Goal: Information Seeking & Learning: Compare options

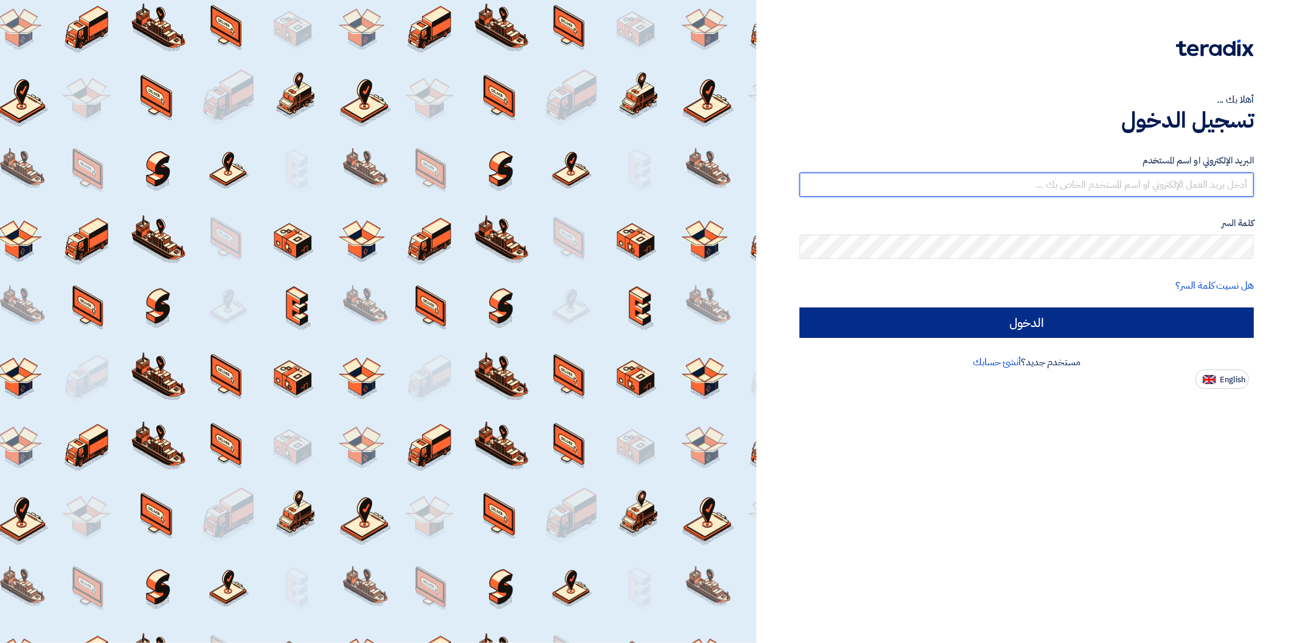
type input "[PERSON_NAME][EMAIL_ADDRESS][DOMAIN_NAME]"
click at [1133, 329] on input "الدخول" at bounding box center [1026, 323] width 454 height 30
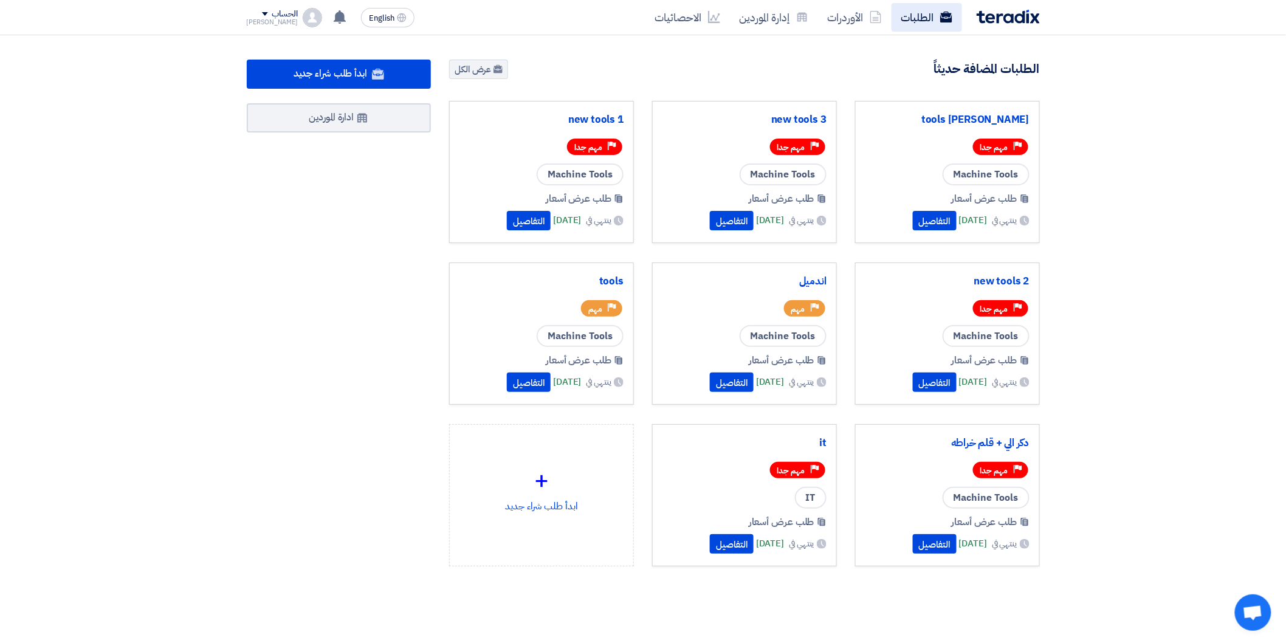
click at [920, 18] on link "الطلبات" at bounding box center [927, 17] width 71 height 29
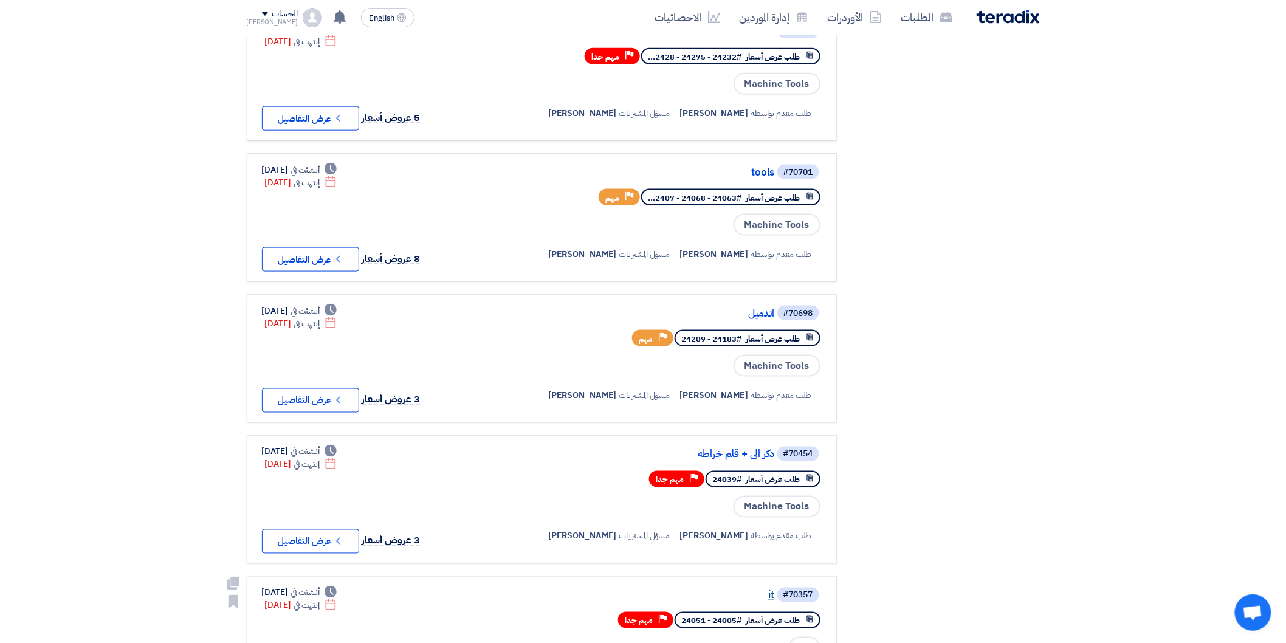
scroll to position [540, 0]
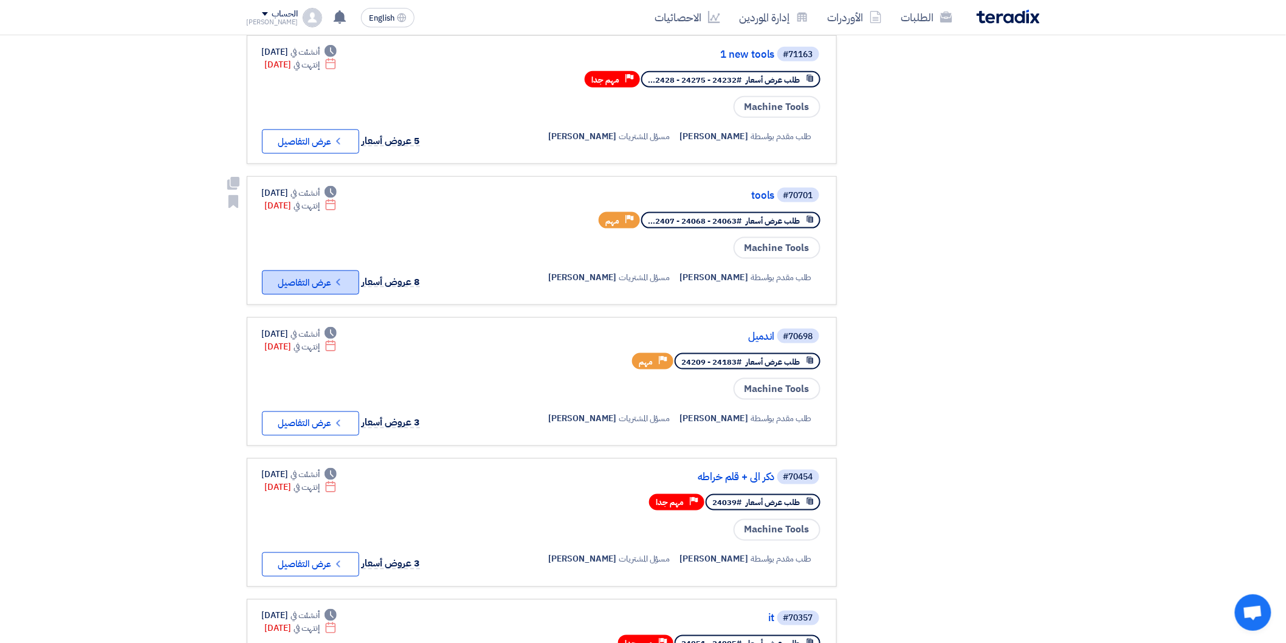
click at [350, 271] on button "Check details عرض التفاصيل" at bounding box center [310, 283] width 97 height 24
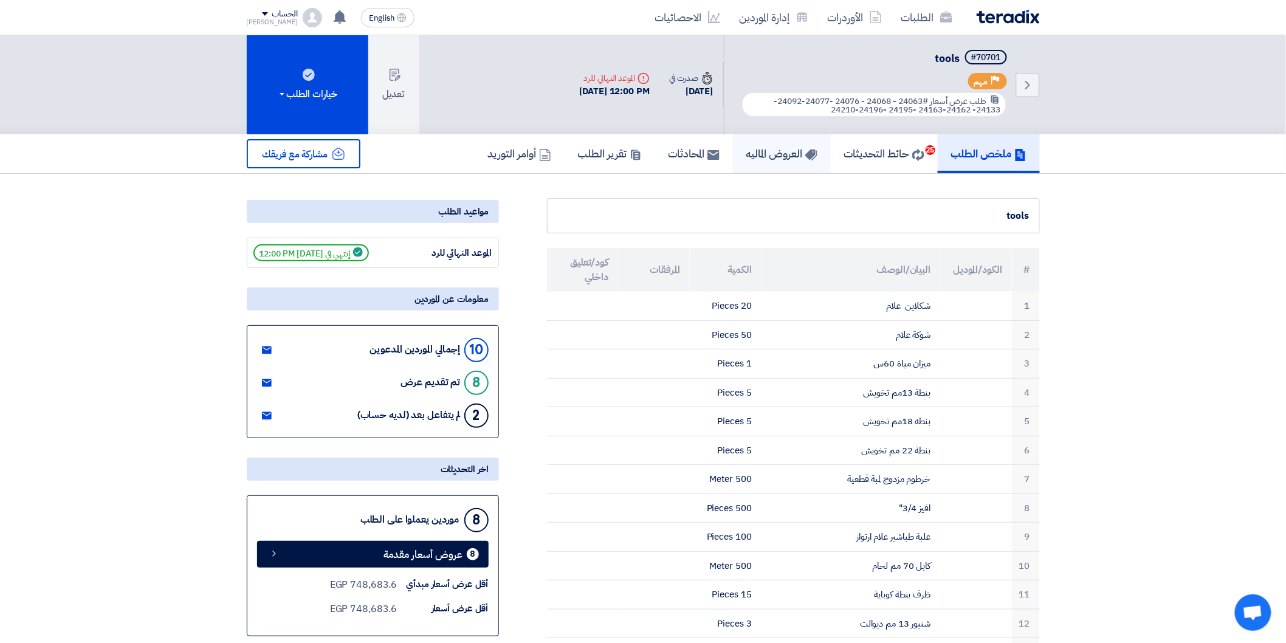
click at [773, 148] on h5 "العروض الماليه" at bounding box center [782, 154] width 71 height 14
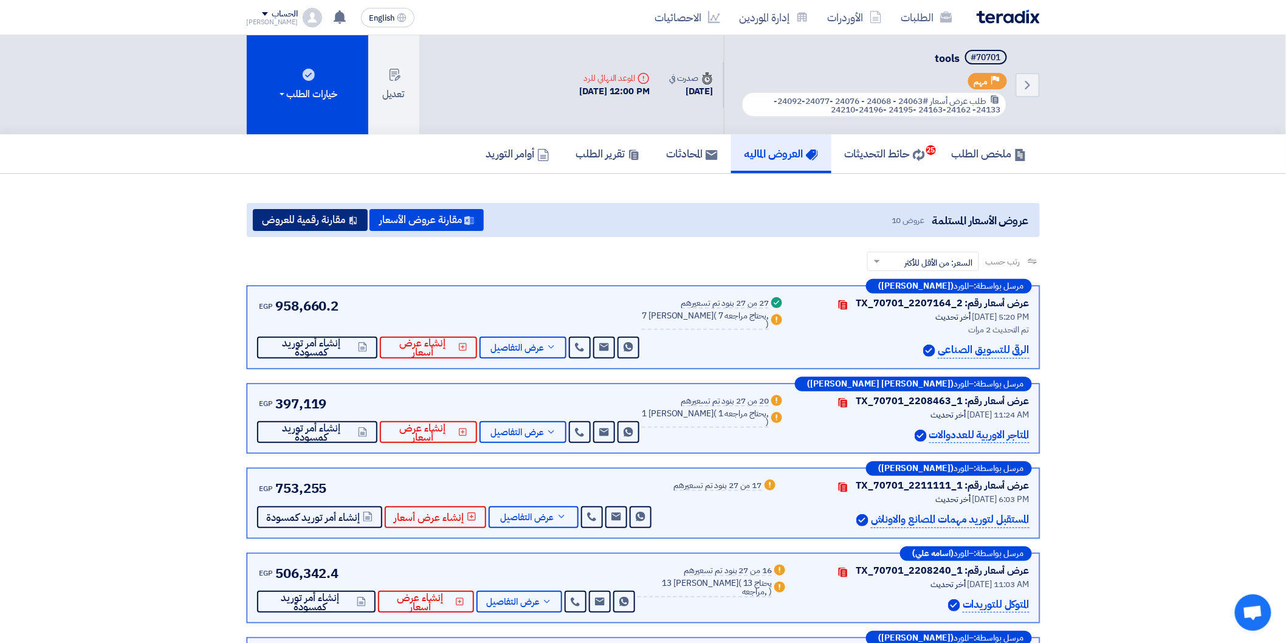
click at [325, 218] on button "مقارنة رقمية للعروض" at bounding box center [310, 220] width 115 height 22
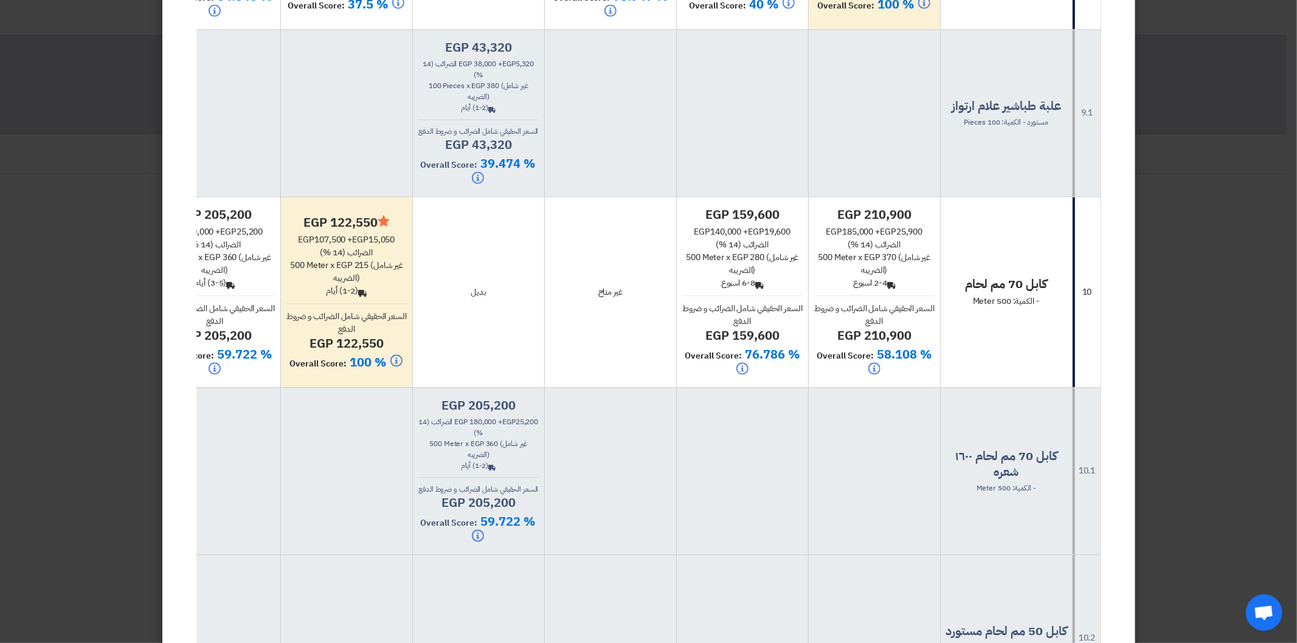
drag, startPoint x: 481, startPoint y: 364, endPoint x: 555, endPoint y: 329, distance: 81.9
click at [965, 336] on tr "10 كابل 70 مم لحام - الكمية: 500 Meter egp 210,900 egp 185,000 + egp 25,900 الض…" at bounding box center [492, 291] width 1216 height 191
click at [561, 356] on td "غير متاح" at bounding box center [610, 291] width 132 height 191
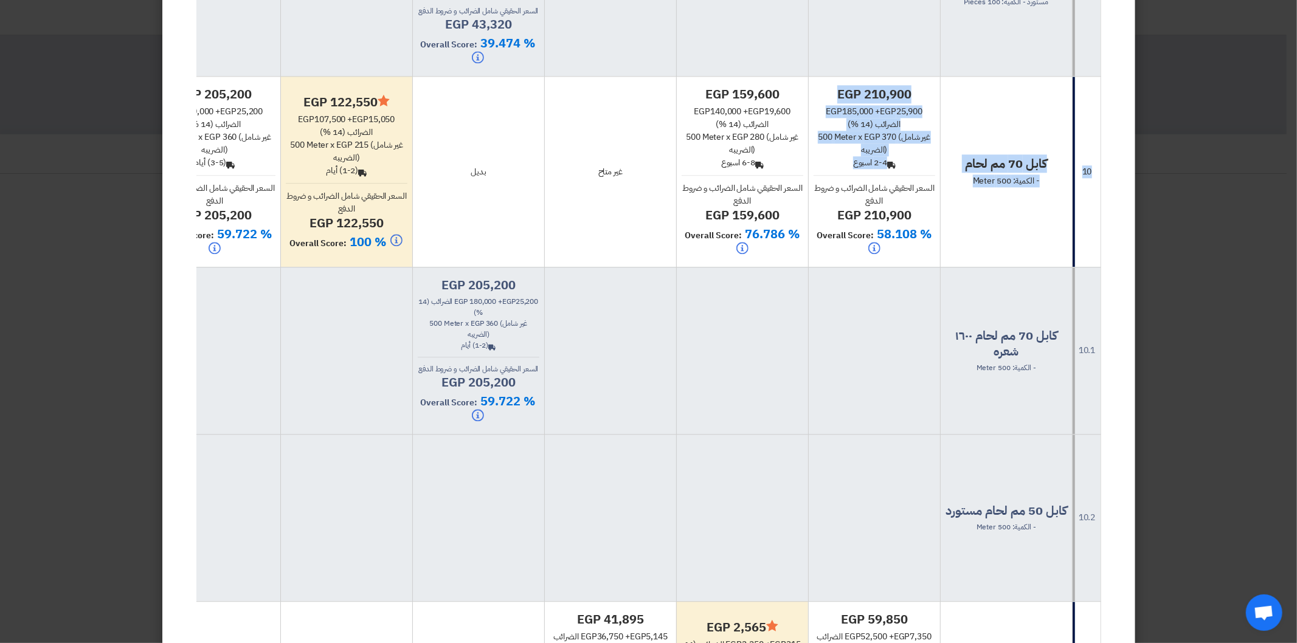
drag, startPoint x: 939, startPoint y: 199, endPoint x: 561, endPoint y: 202, distance: 378.1
click at [1175, 196] on modal-container "× مقارنة عروض الأسعار General Evaluations × Overall × إستخرج المقارنه إختيار تل…" at bounding box center [648, 321] width 1297 height 643
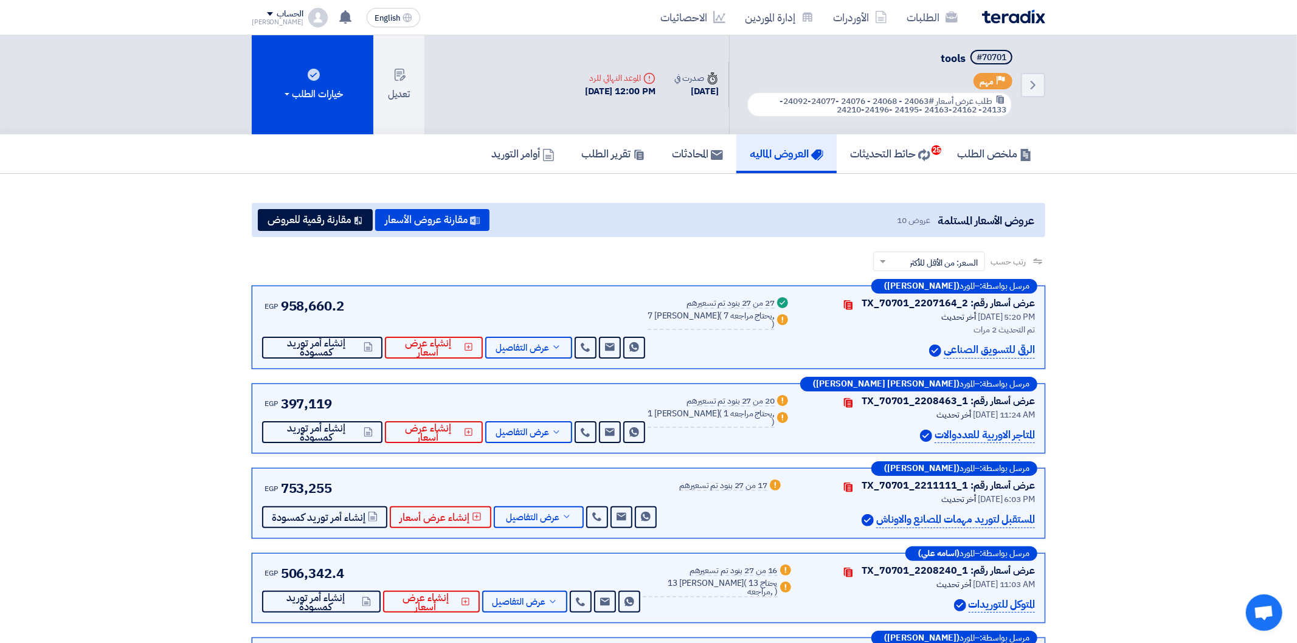
scroll to position [2310, 0]
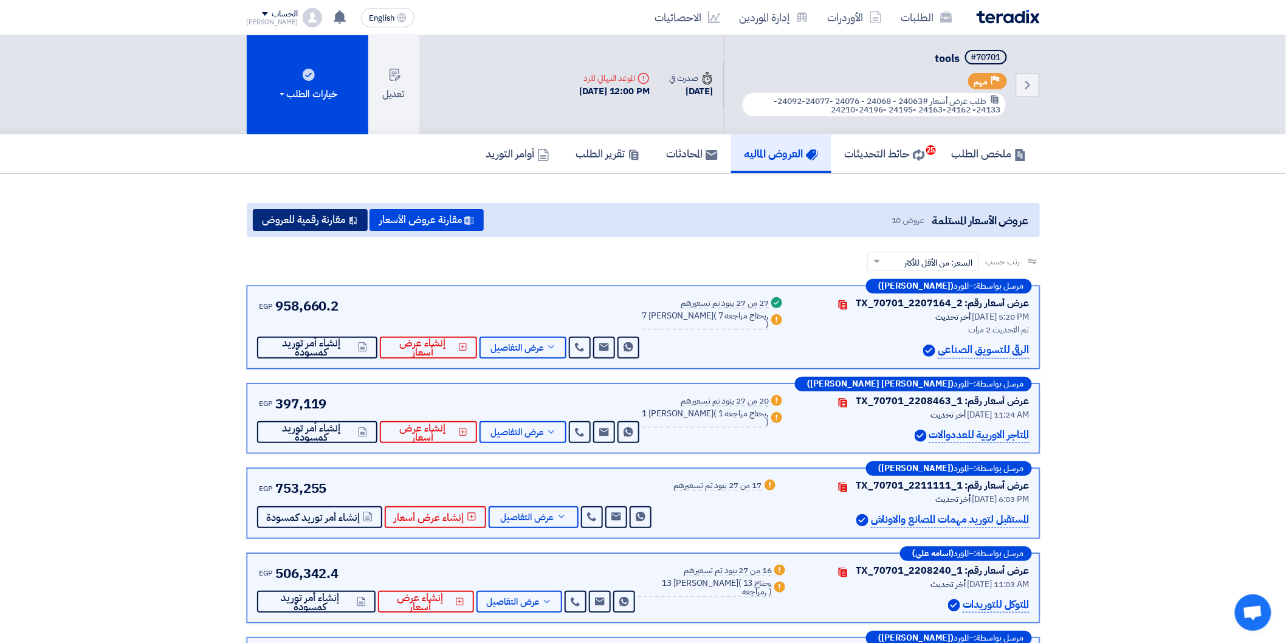
click at [312, 219] on button "مقارنة رقمية للعروض" at bounding box center [310, 220] width 115 height 22
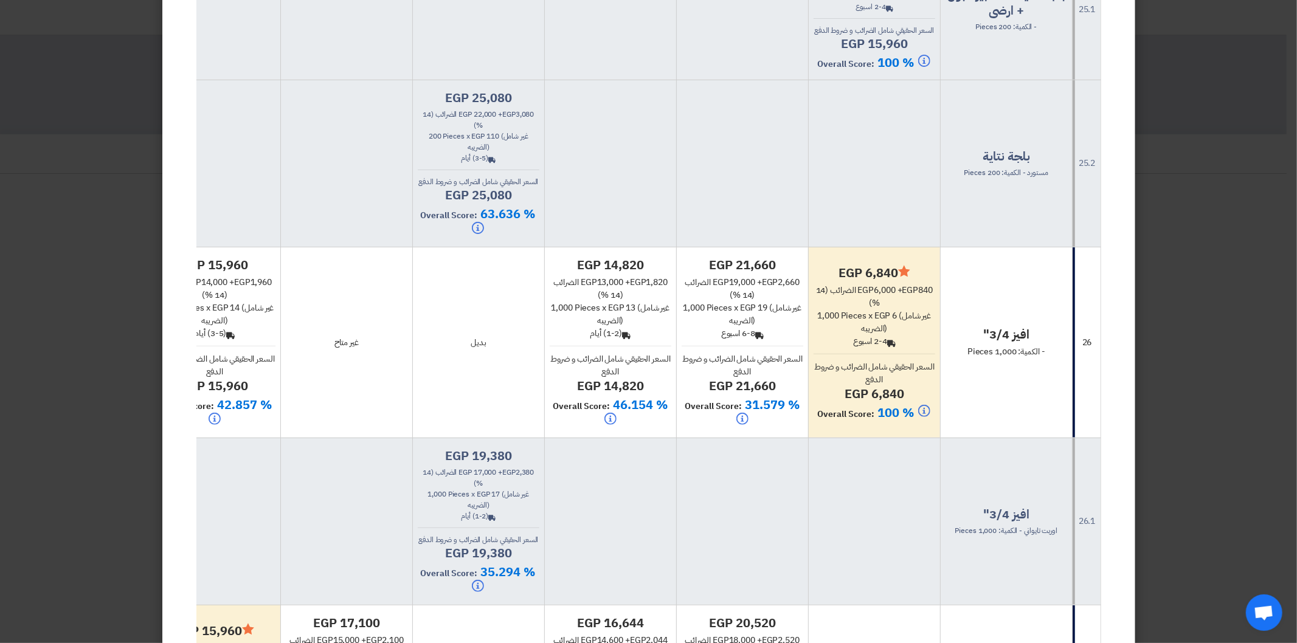
scroll to position [7970, 0]
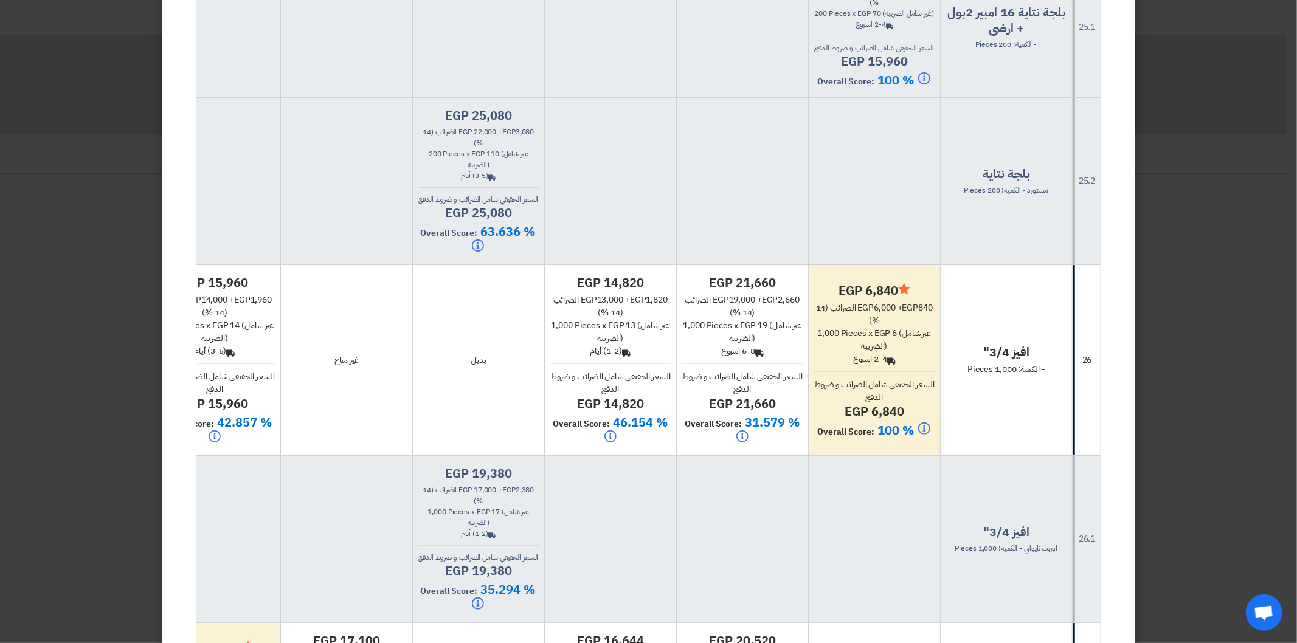
drag, startPoint x: 1044, startPoint y: 157, endPoint x: 927, endPoint y: 153, distance: 116.8
drag, startPoint x: 1049, startPoint y: 157, endPoint x: 950, endPoint y: 155, distance: 99.1
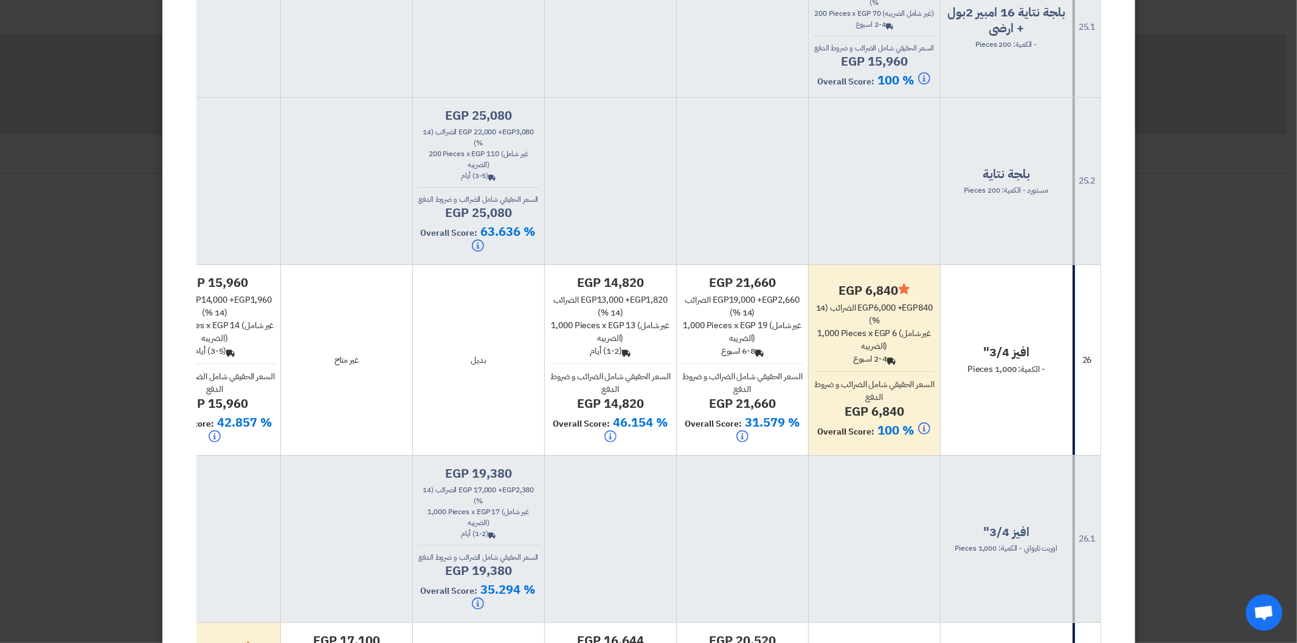
drag, startPoint x: 1049, startPoint y: 158, endPoint x: 955, endPoint y: 154, distance: 94.3
drag, startPoint x: 1046, startPoint y: 159, endPoint x: 980, endPoint y: 159, distance: 65.7
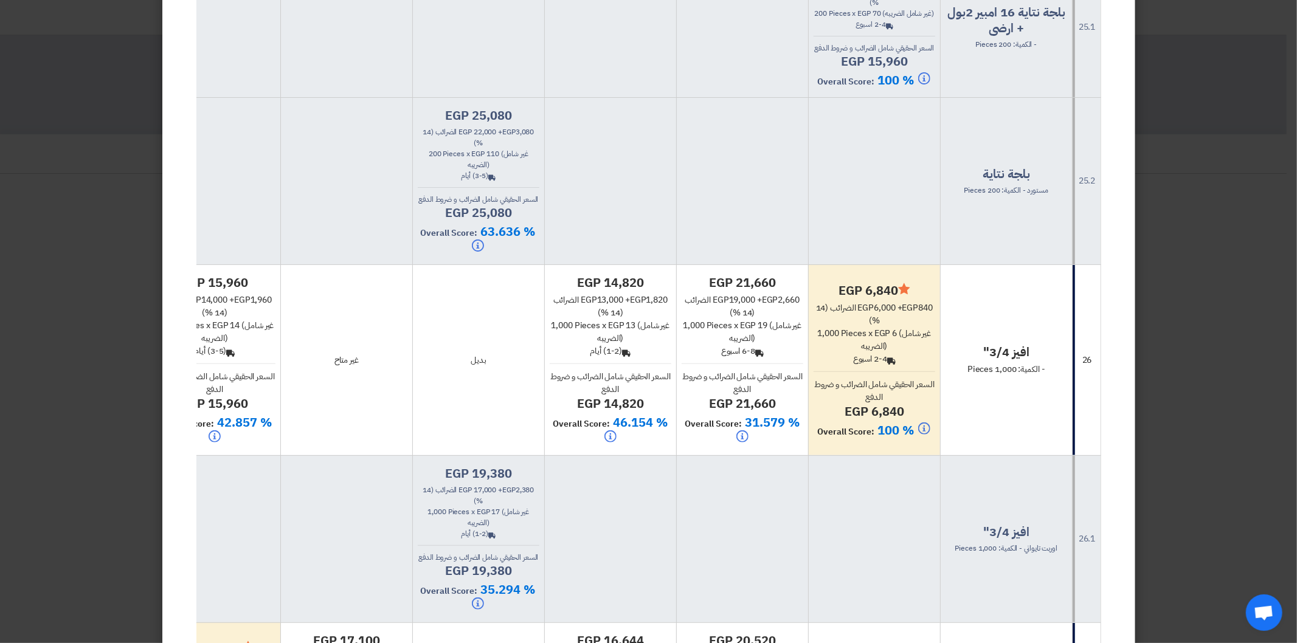
drag, startPoint x: 1015, startPoint y: 160, endPoint x: 963, endPoint y: 165, distance: 52.5
drag, startPoint x: 1047, startPoint y: 159, endPoint x: 931, endPoint y: 162, distance: 115.5
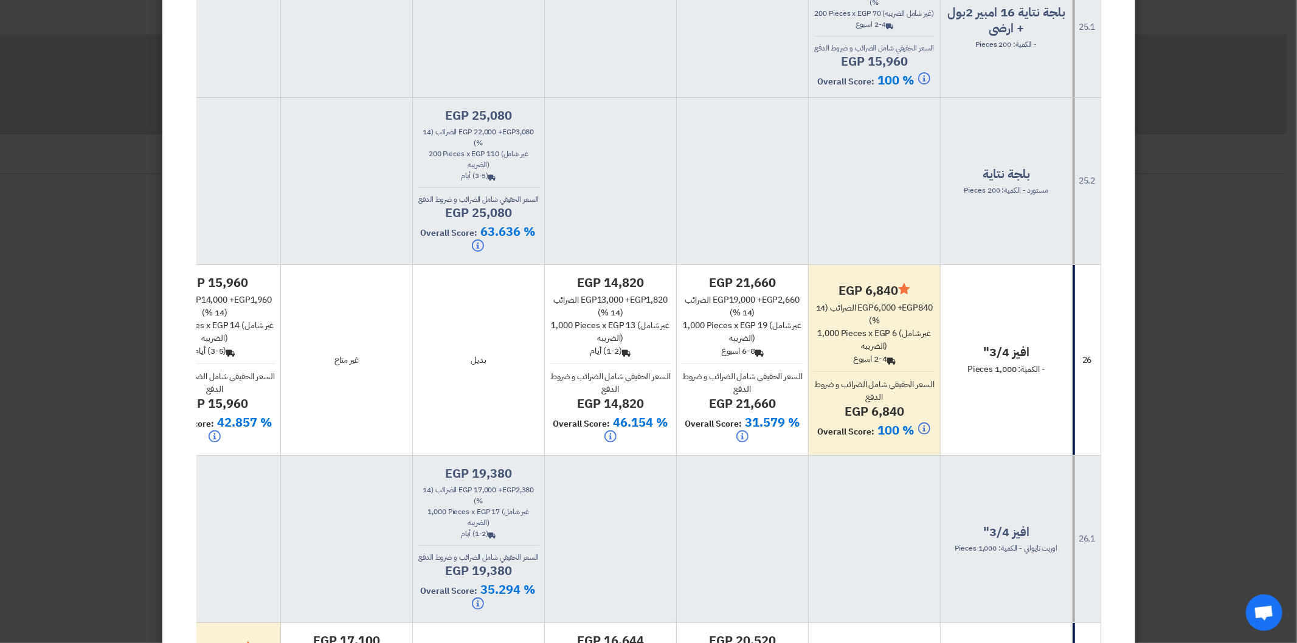
drag, startPoint x: 1009, startPoint y: 166, endPoint x: 1046, endPoint y: 178, distance: 38.8
drag, startPoint x: 1050, startPoint y: 154, endPoint x: 947, endPoint y: 159, distance: 103.4
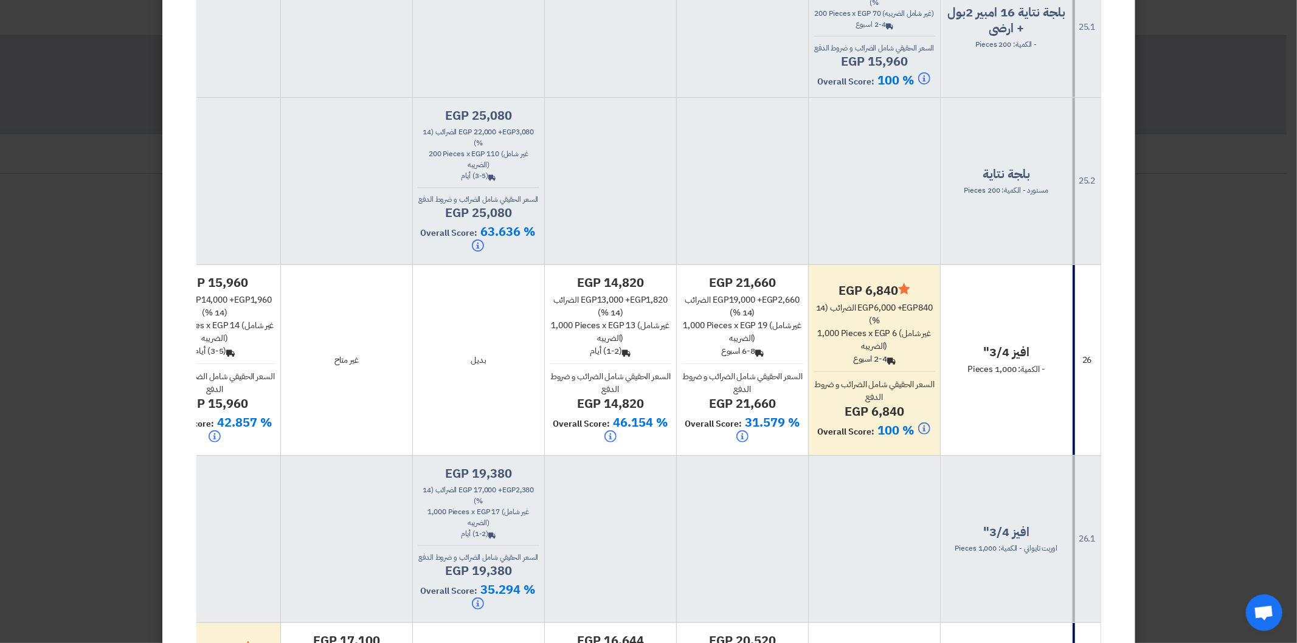
drag, startPoint x: 1055, startPoint y: 160, endPoint x: 1041, endPoint y: 135, distance: 29.1
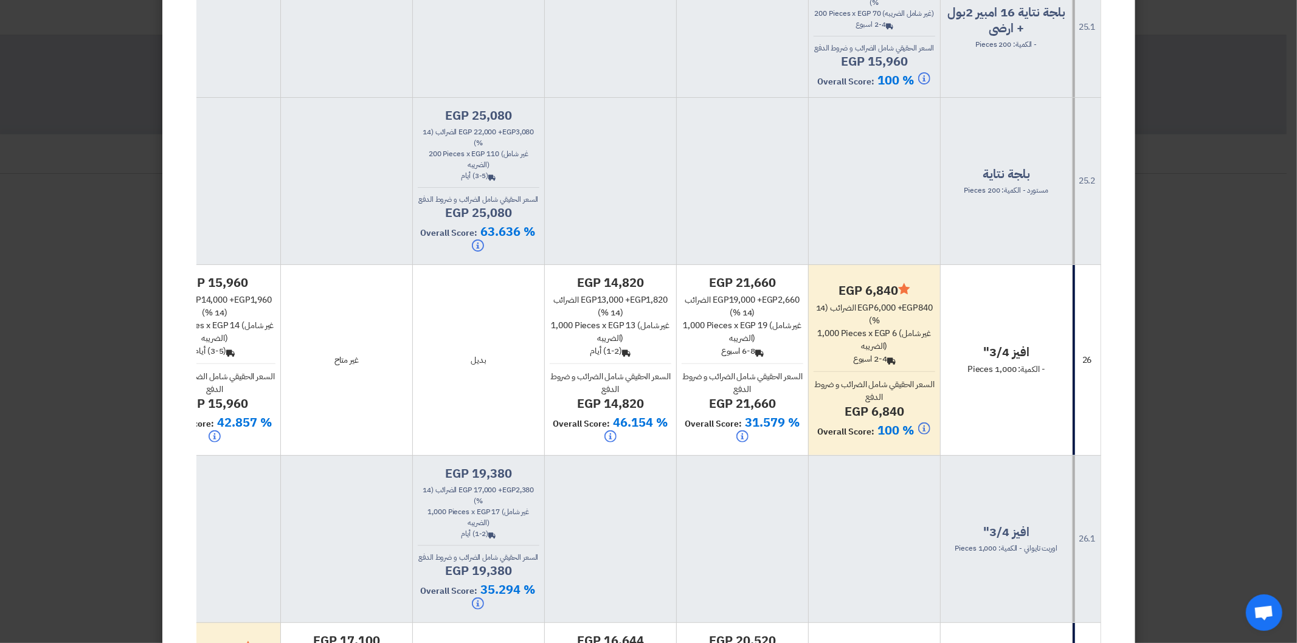
drag, startPoint x: 970, startPoint y: 160, endPoint x: 973, endPoint y: 143, distance: 17.3
drag, startPoint x: 976, startPoint y: 143, endPoint x: 1054, endPoint y: 165, distance: 80.8
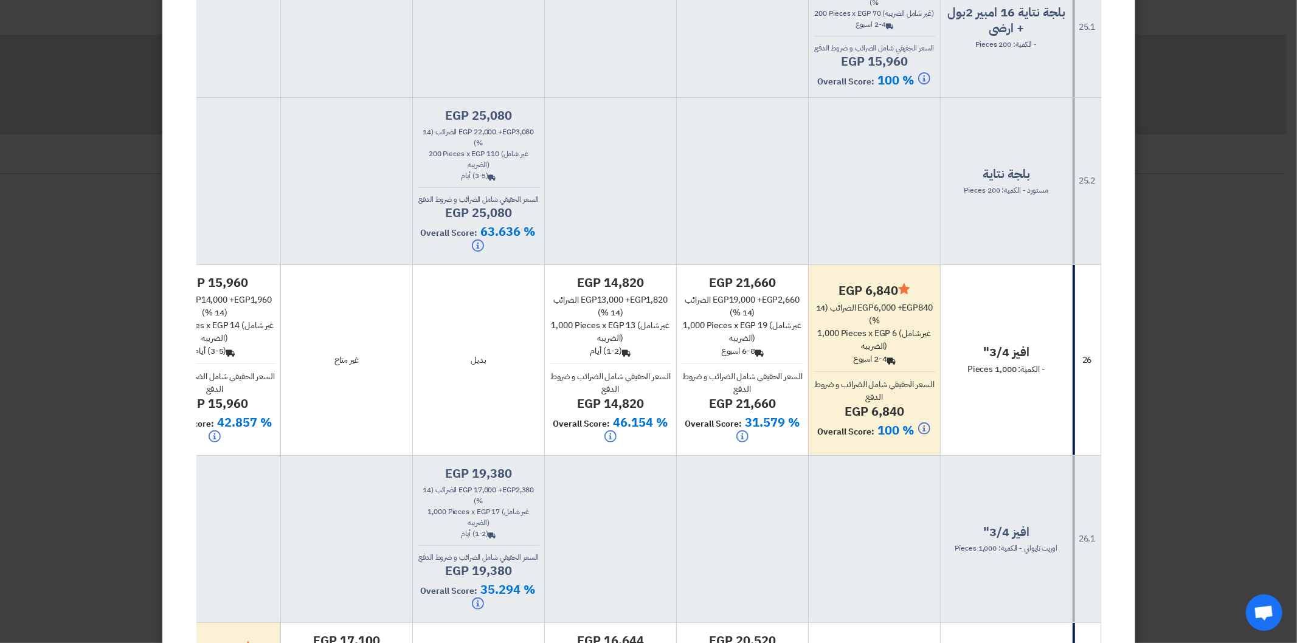
drag, startPoint x: 1043, startPoint y: 161, endPoint x: 1040, endPoint y: 150, distance: 11.8
drag, startPoint x: 970, startPoint y: 159, endPoint x: 1044, endPoint y: 142, distance: 75.5
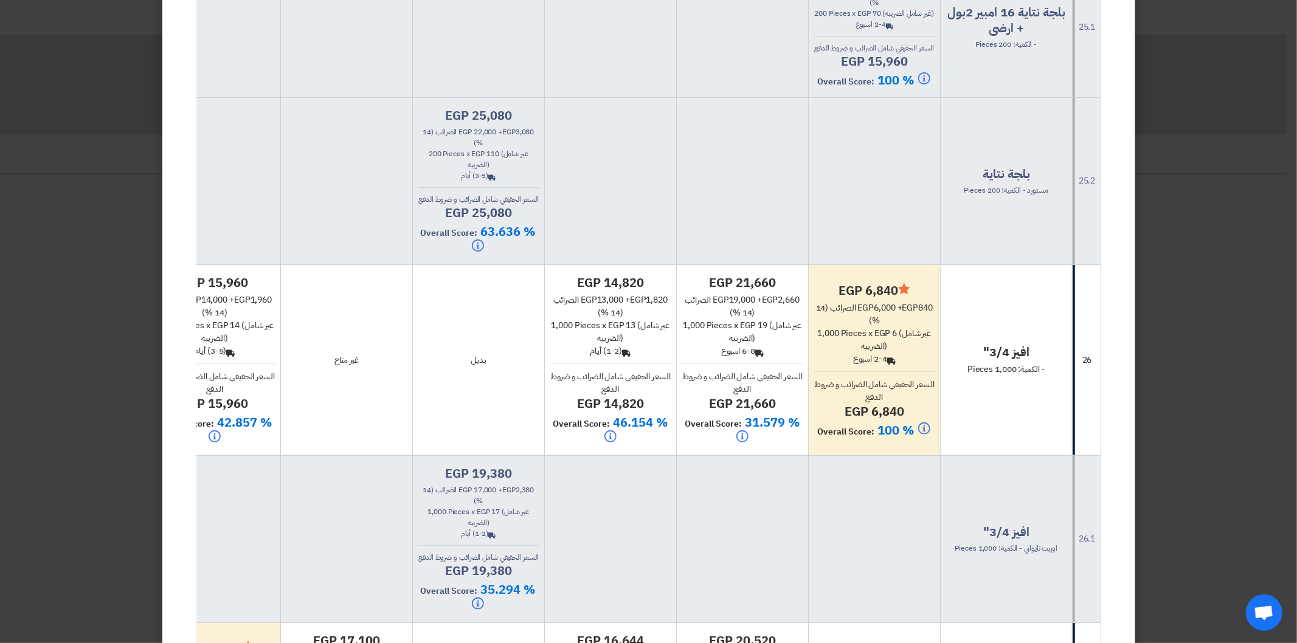
drag, startPoint x: 970, startPoint y: 159, endPoint x: 1053, endPoint y: 133, distance: 86.7
drag, startPoint x: 970, startPoint y: 159, endPoint x: 1041, endPoint y: 141, distance: 72.7
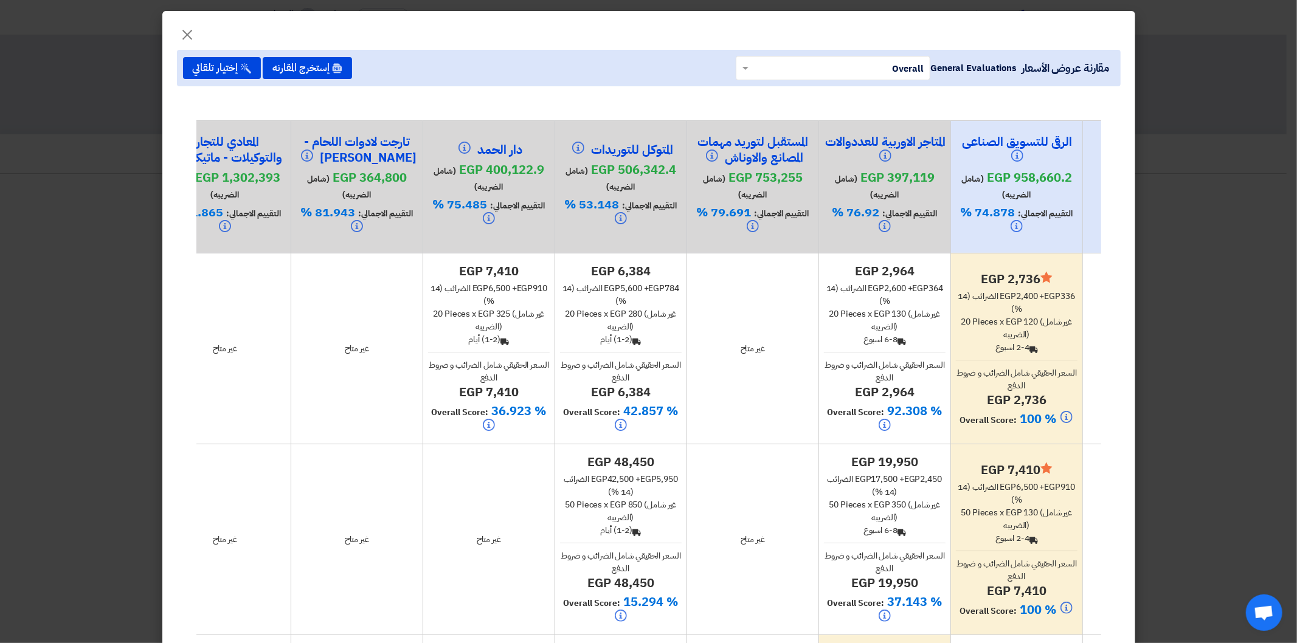
scroll to position [0, 0]
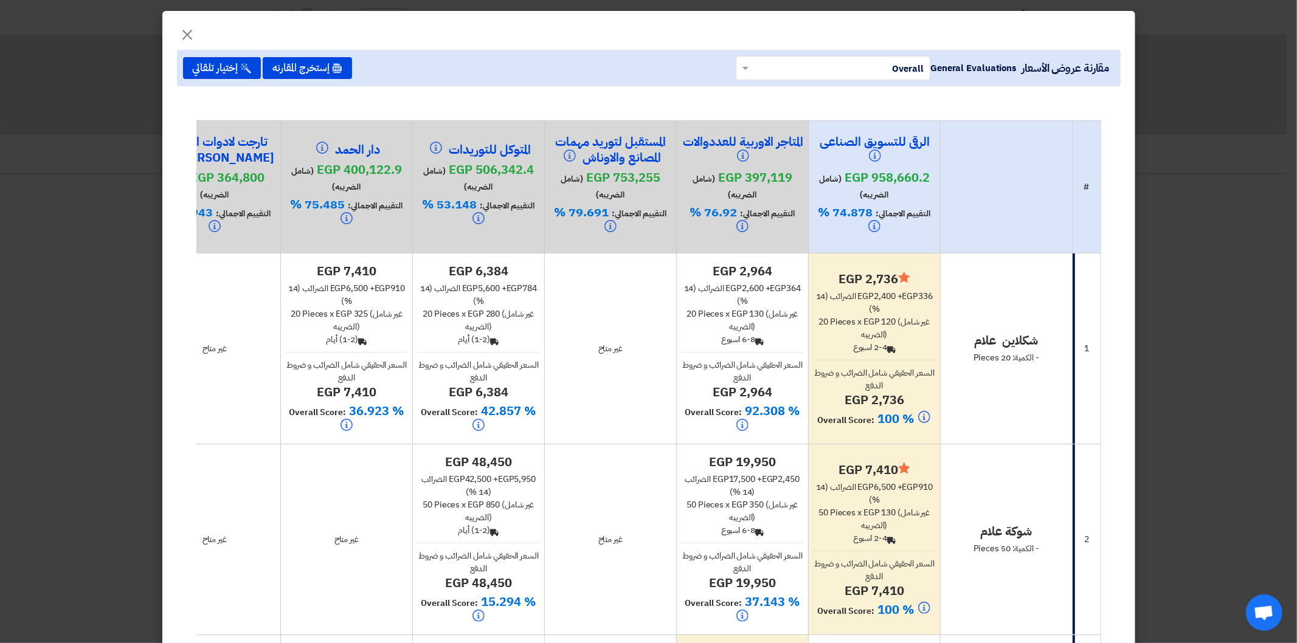
drag, startPoint x: 772, startPoint y: 187, endPoint x: 716, endPoint y: 252, distance: 85.8
click at [865, 193] on tr "# الرقى للتسويق الصناعى egp 958,660.2 (شامل الضريبه) التقييم الاجمالي: 74.878 %" at bounding box center [492, 186] width 1216 height 133
click at [195, 31] on span "×" at bounding box center [188, 34] width 15 height 36
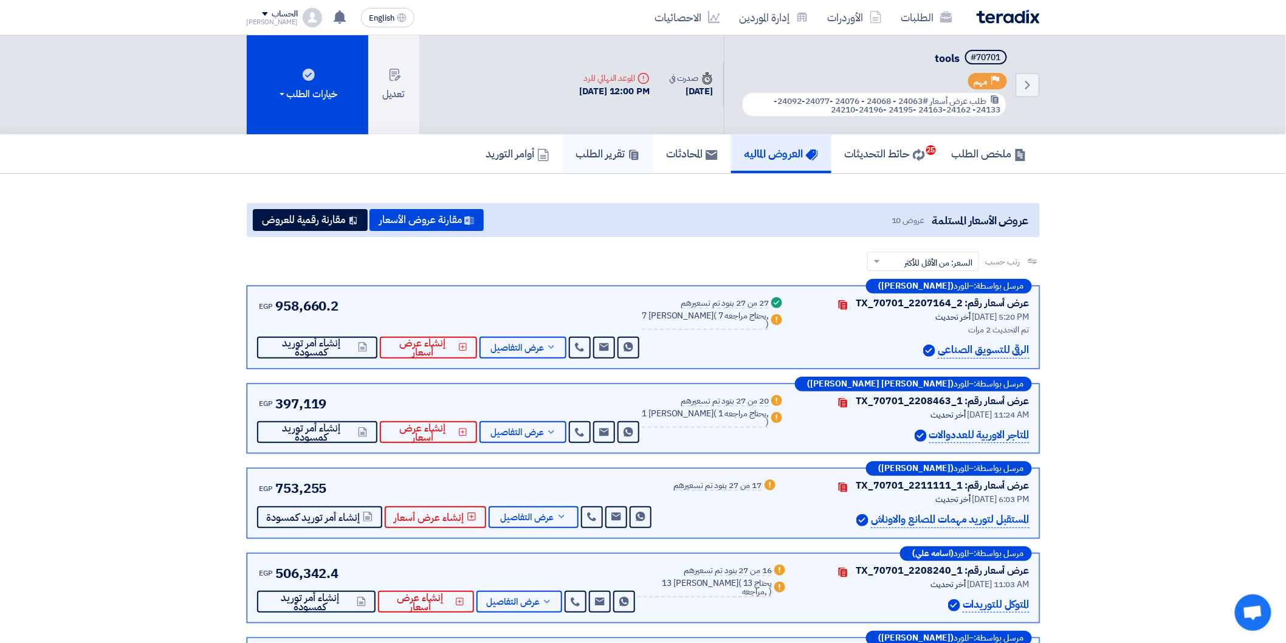
drag, startPoint x: 599, startPoint y: 145, endPoint x: 557, endPoint y: 164, distance: 46.8
click at [598, 147] on h5 "تقرير الطلب" at bounding box center [608, 154] width 64 height 14
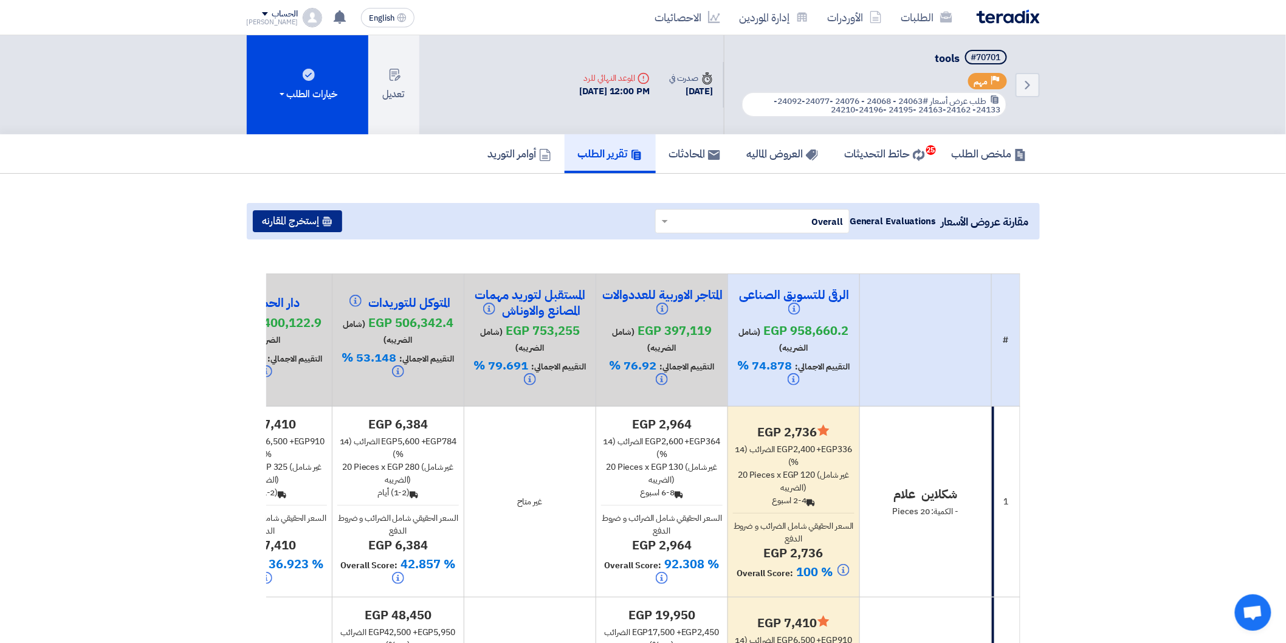
click at [302, 225] on button "إستخرج المقارنه" at bounding box center [297, 221] width 89 height 22
click at [324, 219] on use at bounding box center [326, 222] width 9 height 10
click at [1022, 83] on icon "Back" at bounding box center [1028, 85] width 15 height 15
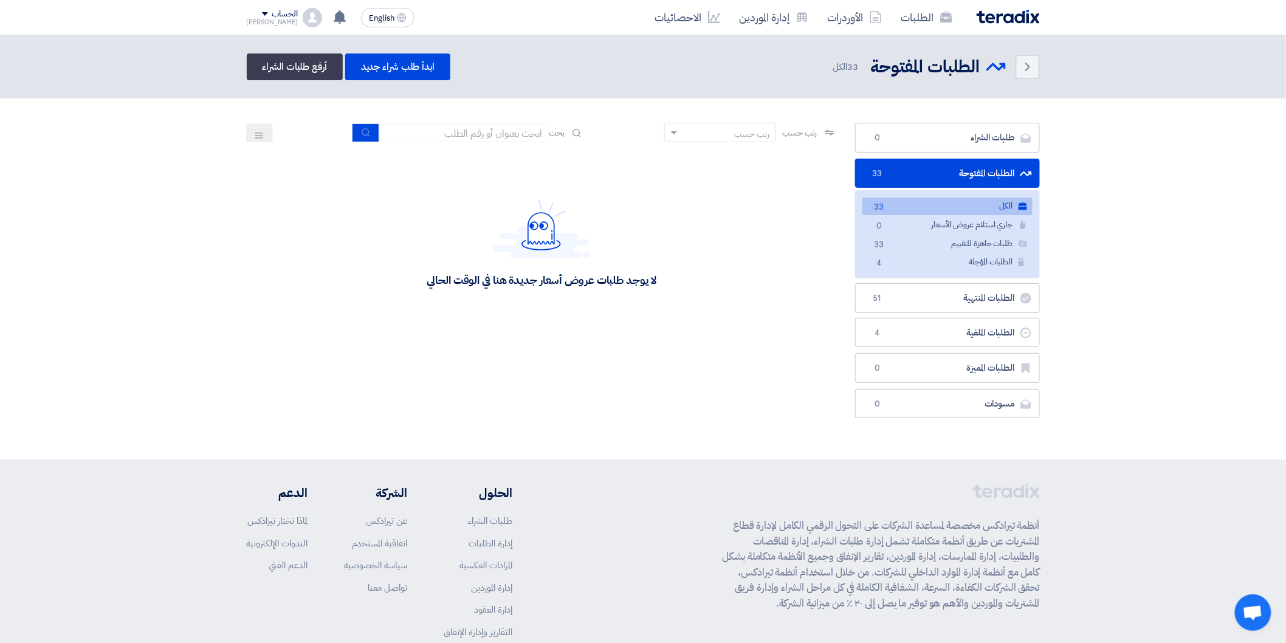
click at [967, 207] on link "الكل الكل 33" at bounding box center [948, 207] width 170 height 18
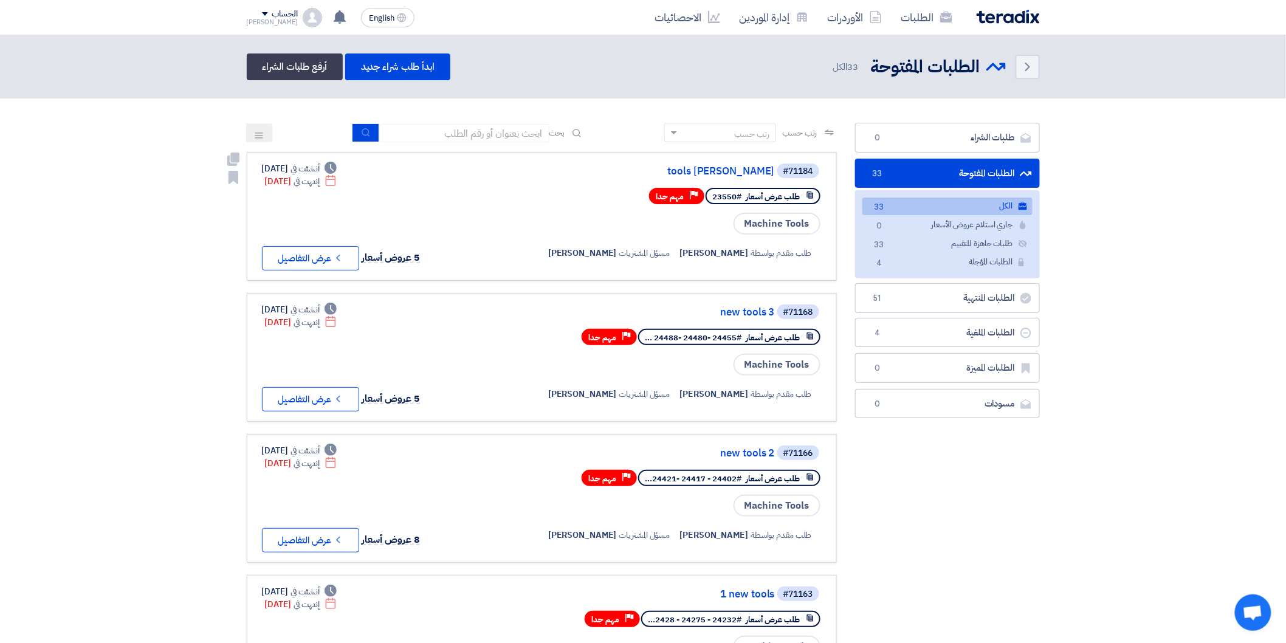
drag, startPoint x: 371, startPoint y: 262, endPoint x: 360, endPoint y: 263, distance: 11.6
click at [371, 263] on div "5 عروض أسعار Check details عرض التفاصيل" at bounding box center [345, 258] width 167 height 24
click at [349, 258] on button "Check details عرض التفاصيل" at bounding box center [310, 258] width 97 height 24
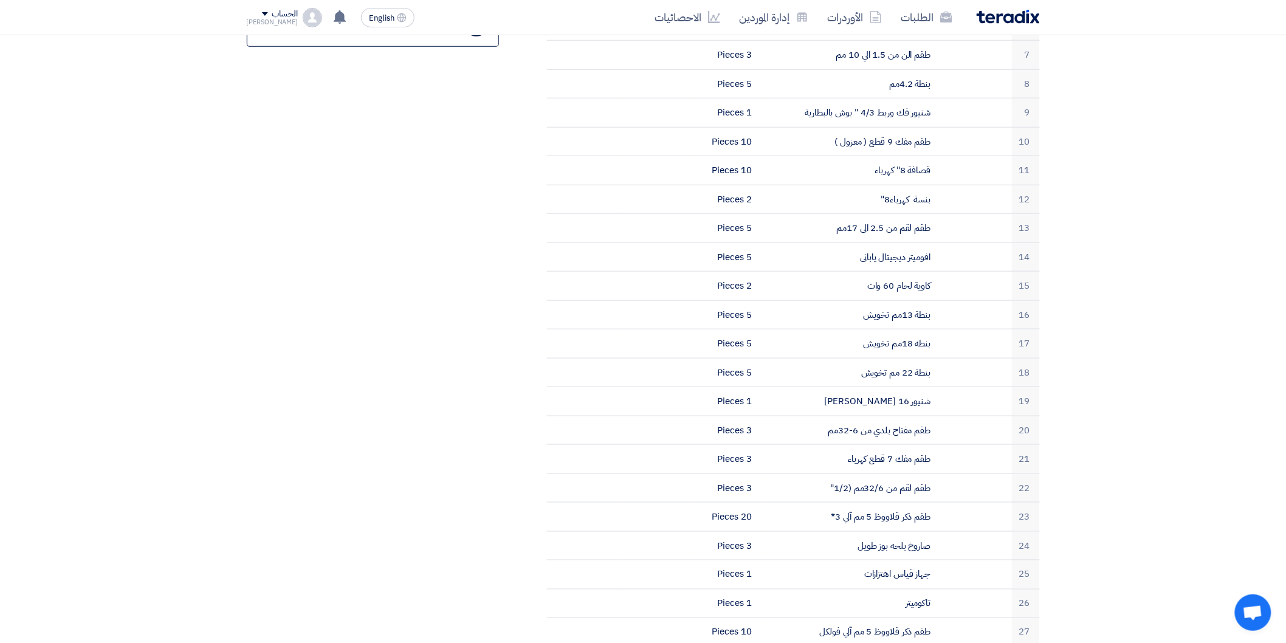
scroll to position [405, 0]
